Goal: Task Accomplishment & Management: Complete application form

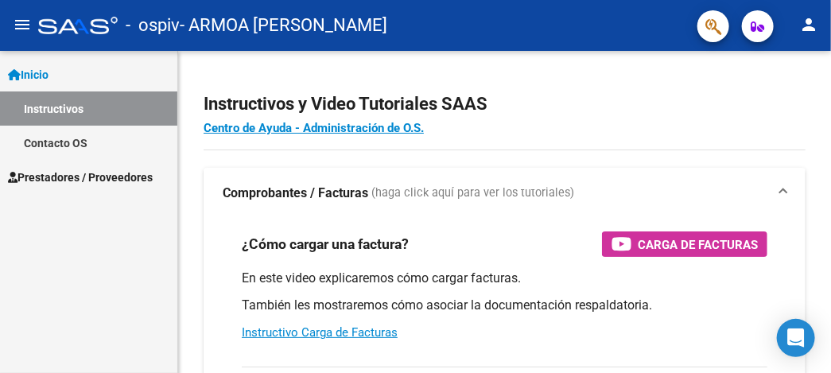
click at [97, 183] on span "Prestadores / Proveedores" at bounding box center [80, 177] width 145 height 17
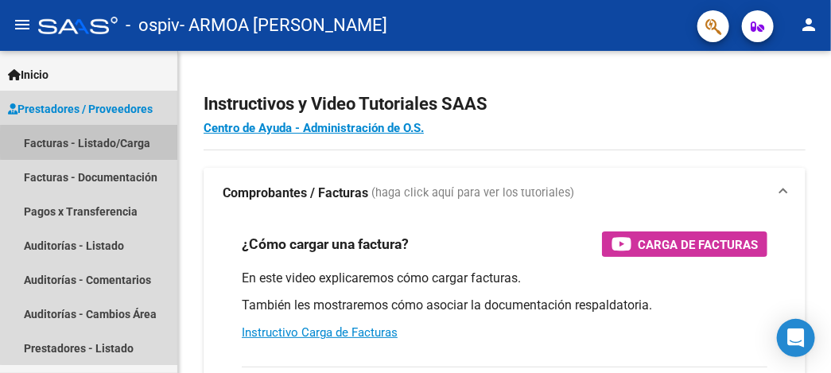
click at [89, 142] on link "Facturas - Listado/Carga" at bounding box center [88, 143] width 177 height 34
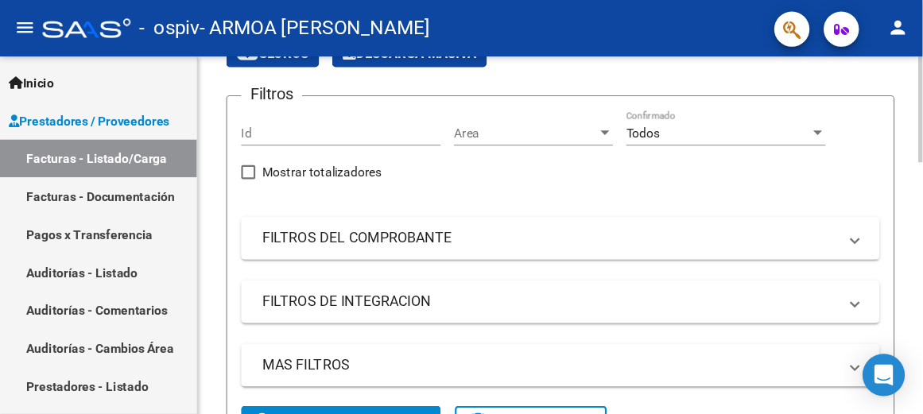
scroll to position [397, 0]
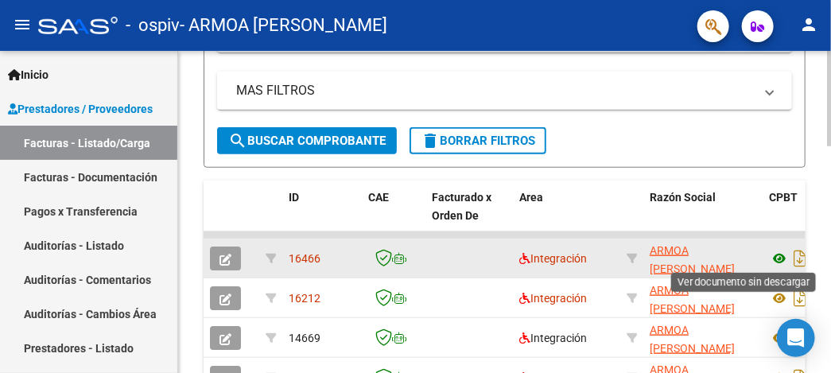
click at [783, 257] on icon at bounding box center [779, 258] width 21 height 19
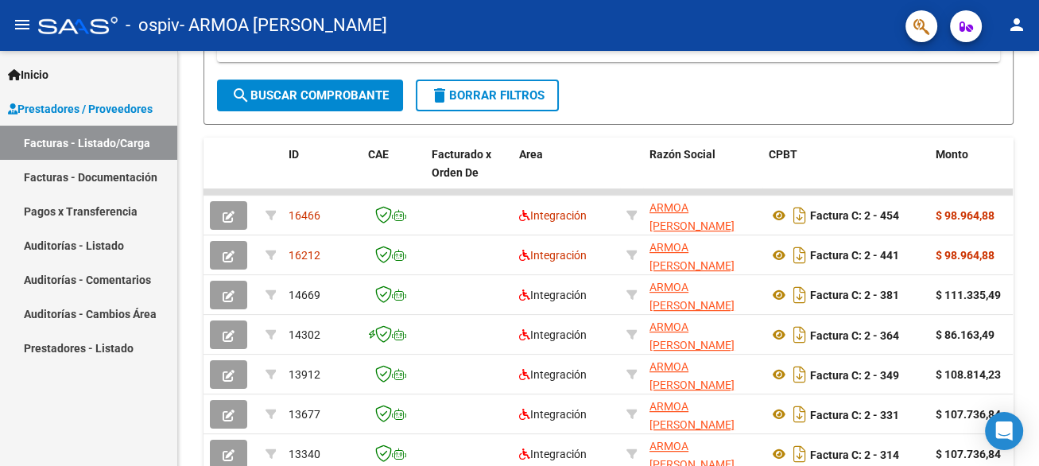
scroll to position [397, 0]
drag, startPoint x: 653, startPoint y: 2, endPoint x: 619, endPoint y: 69, distance: 75.7
click at [619, 69] on div "MAS FILTROS Todos Con Doc. Respaldatoria Todos Con Trazabilidad Todos Asociado …" at bounding box center [608, 53] width 783 height 56
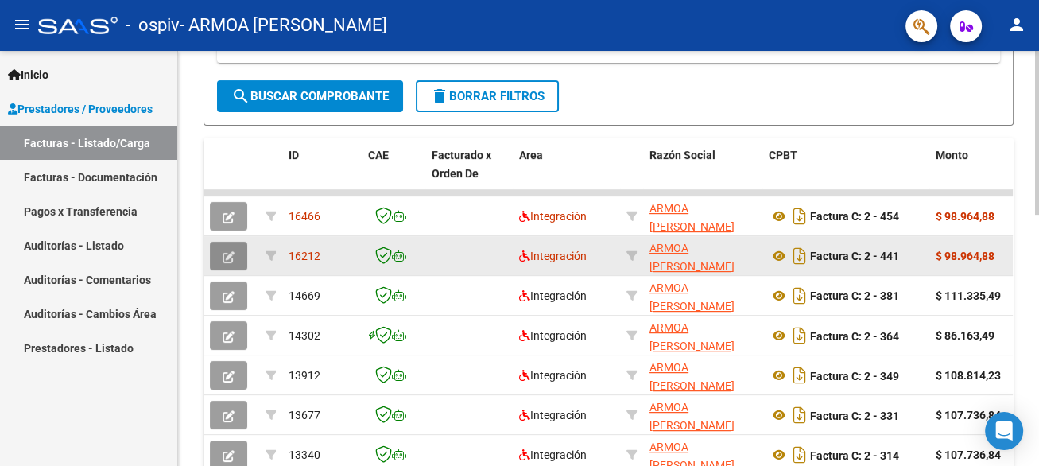
click at [232, 254] on icon "button" at bounding box center [229, 257] width 12 height 12
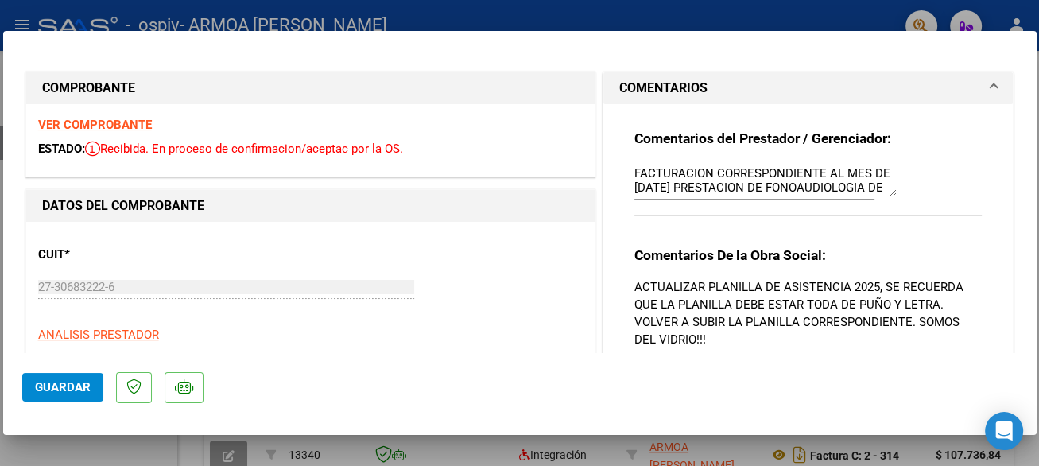
click at [830, 84] on mat-expansion-panel-header "COMENTARIOS" at bounding box center [808, 88] width 410 height 32
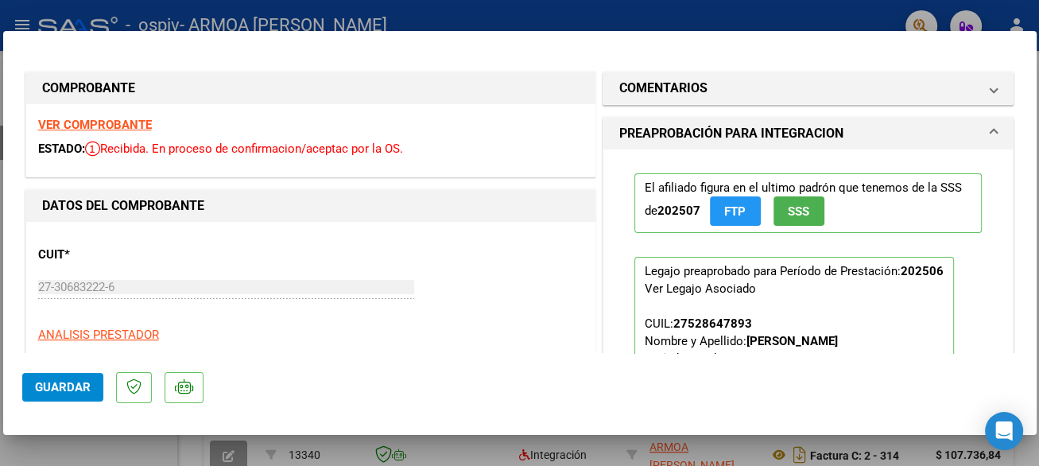
click at [436, 14] on div at bounding box center [519, 233] width 1039 height 466
type input "$ 0,00"
